Goal: Task Accomplishment & Management: Manage account settings

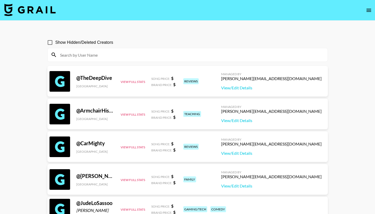
click at [368, 8] on icon "open drawer" at bounding box center [369, 10] width 6 height 6
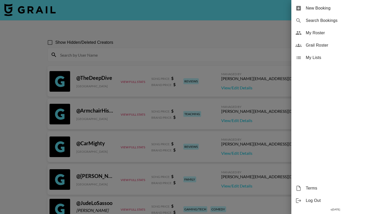
click at [350, 42] on div "Grail Roster" at bounding box center [335, 45] width 88 height 12
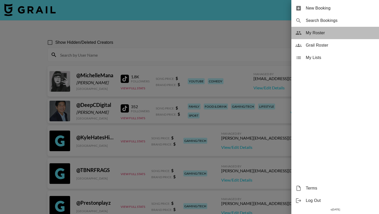
click at [347, 36] on span "My Roster" at bounding box center [340, 33] width 69 height 6
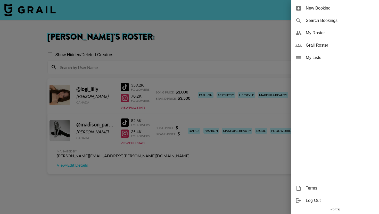
click at [248, 41] on div at bounding box center [189, 107] width 379 height 214
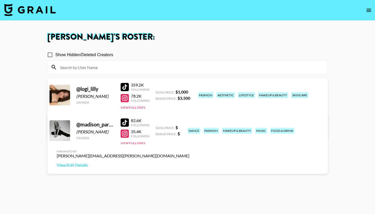
click at [371, 9] on icon "open drawer" at bounding box center [369, 10] width 5 height 3
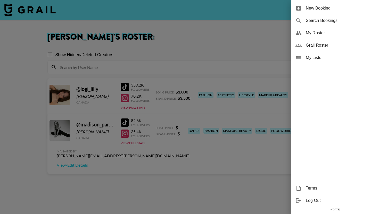
click at [347, 43] on span "Grail Roster" at bounding box center [340, 45] width 69 height 6
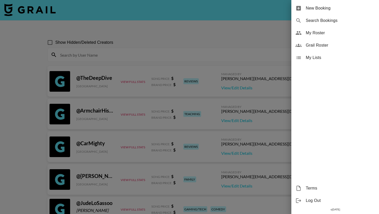
click at [348, 34] on span "My Roster" at bounding box center [340, 33] width 69 height 6
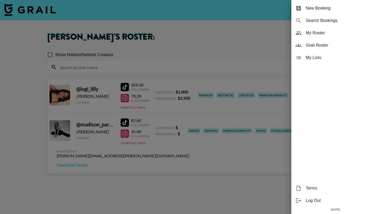
click at [204, 53] on div at bounding box center [189, 107] width 379 height 214
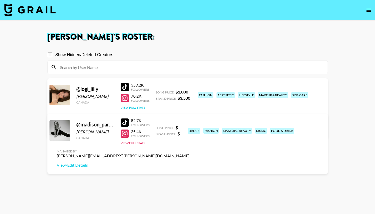
click at [141, 108] on button "View Full Stats" at bounding box center [133, 108] width 24 height 4
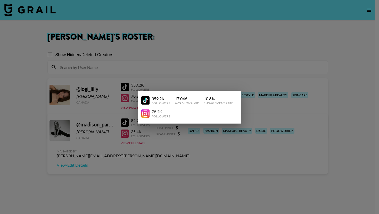
click at [167, 86] on div at bounding box center [189, 107] width 379 height 214
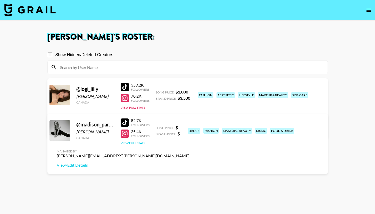
click at [137, 143] on button "View Full Stats" at bounding box center [133, 143] width 24 height 4
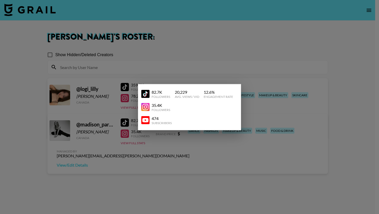
click at [195, 72] on div at bounding box center [189, 107] width 379 height 214
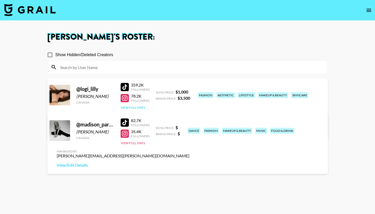
click at [135, 108] on button "View Full Stats" at bounding box center [133, 108] width 24 height 4
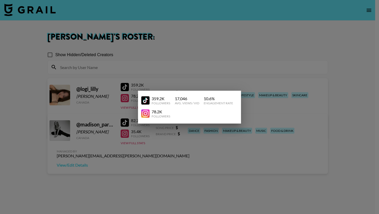
click at [195, 69] on div at bounding box center [189, 107] width 379 height 214
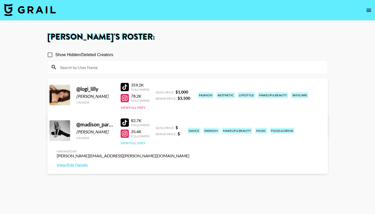
click at [126, 143] on button "View Full Stats" at bounding box center [133, 143] width 24 height 4
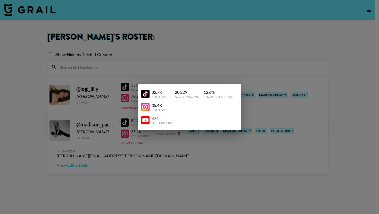
click at [165, 149] on div at bounding box center [189, 107] width 379 height 214
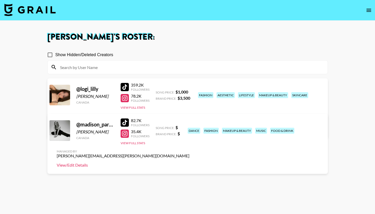
click at [190, 163] on link "View/Edit Details" at bounding box center [123, 165] width 133 height 5
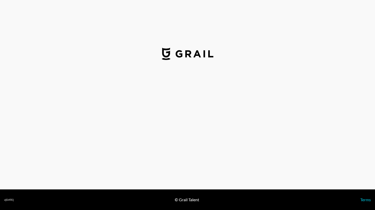
select select "USD"
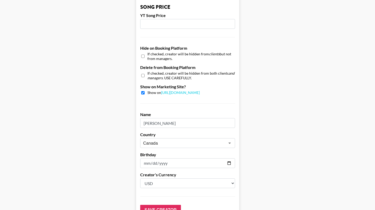
scroll to position [458, 0]
